Goal: Task Accomplishment & Management: Manage account settings

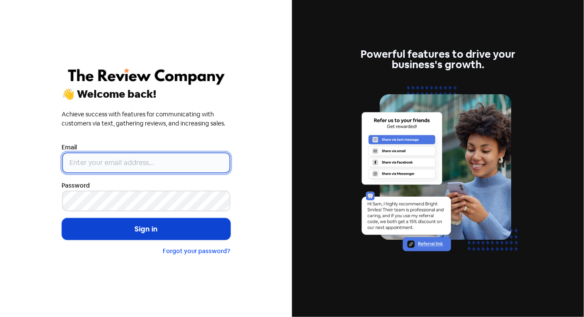
type input "[PERSON_NAME][EMAIL_ADDRESS][DOMAIN_NAME]"
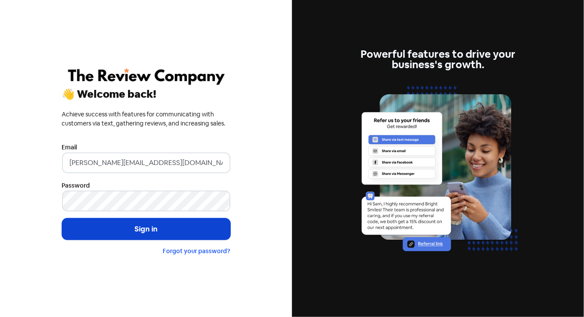
click at [148, 231] on button "Sign in" at bounding box center [146, 229] width 168 height 22
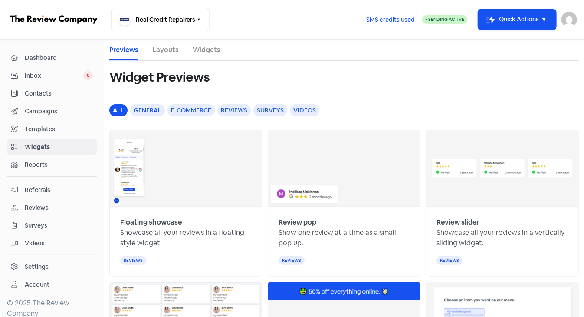
click at [49, 76] on span "Inbox" at bounding box center [54, 75] width 59 height 9
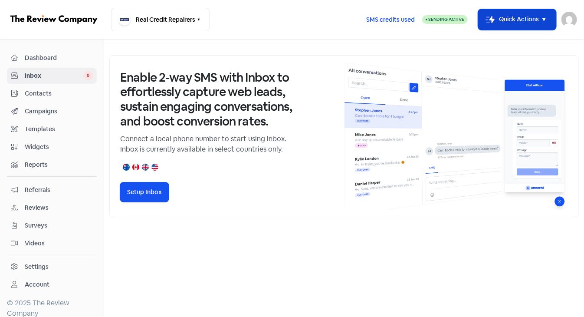
click at [544, 18] on icon "button" at bounding box center [544, 19] width 3 height 3
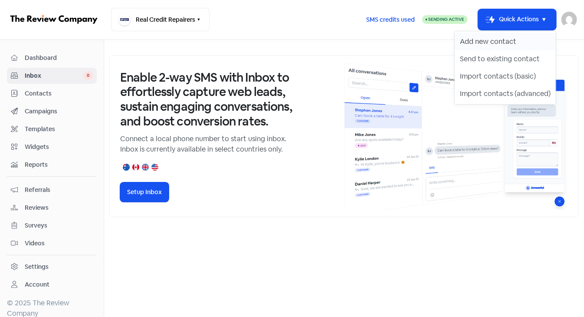
click at [495, 45] on button "Add new contact" at bounding box center [505, 41] width 101 height 17
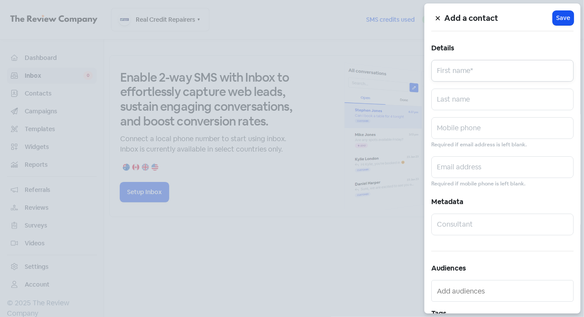
click at [465, 73] on input "text" at bounding box center [503, 71] width 142 height 22
paste input "Jye Whyte"
drag, startPoint x: 448, startPoint y: 74, endPoint x: 486, endPoint y: 74, distance: 37.8
click at [486, 74] on input "Jye Whyte" at bounding box center [503, 71] width 142 height 22
type input "Jye"
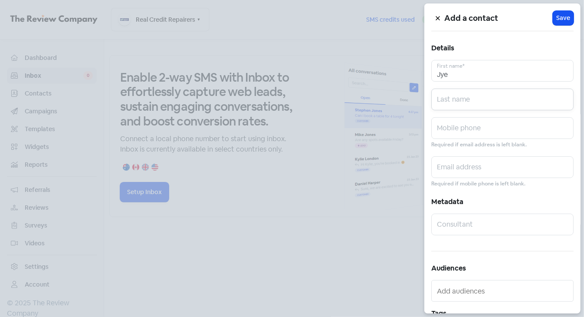
click at [450, 102] on input "text" at bounding box center [503, 100] width 142 height 22
paste input "Whyte"
type input "Whyte"
click at [465, 130] on input "text" at bounding box center [503, 128] width 142 height 22
paste input "0429125826"
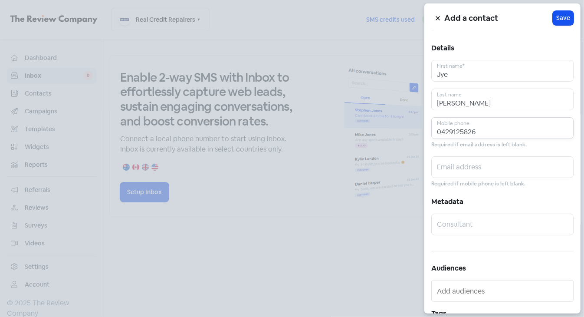
type input "0429125826"
click at [453, 171] on input "text" at bounding box center [503, 167] width 142 height 22
paste input "jyewhyte9821@gmail.com"
type input "jyewhyte9821@gmail.com"
click at [561, 18] on span "Save" at bounding box center [564, 17] width 14 height 9
